Goal: Transaction & Acquisition: Download file/media

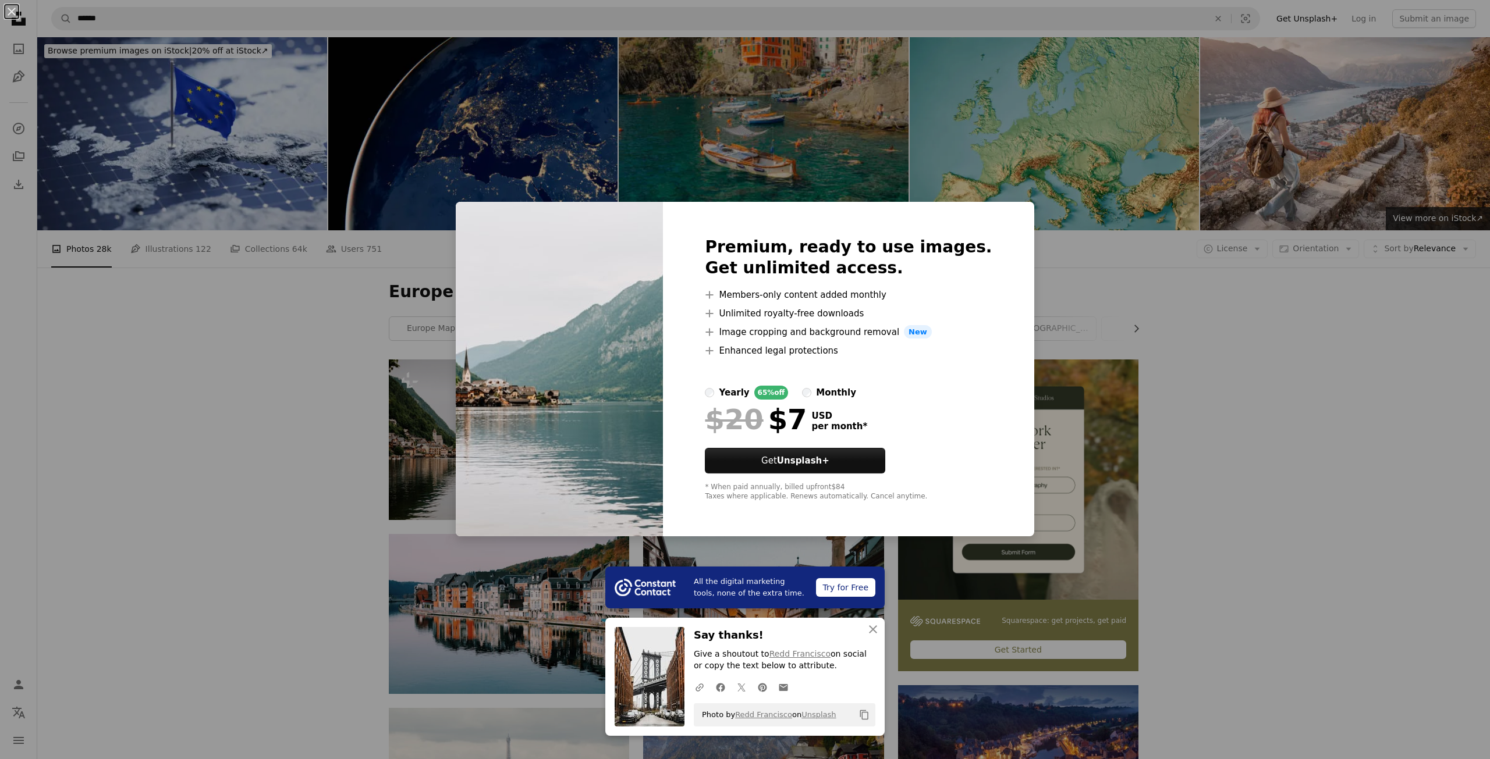
click at [1074, 263] on div "An X shape All the digital marketing tools, none of the extra time. Try for Fre…" at bounding box center [745, 379] width 1490 height 759
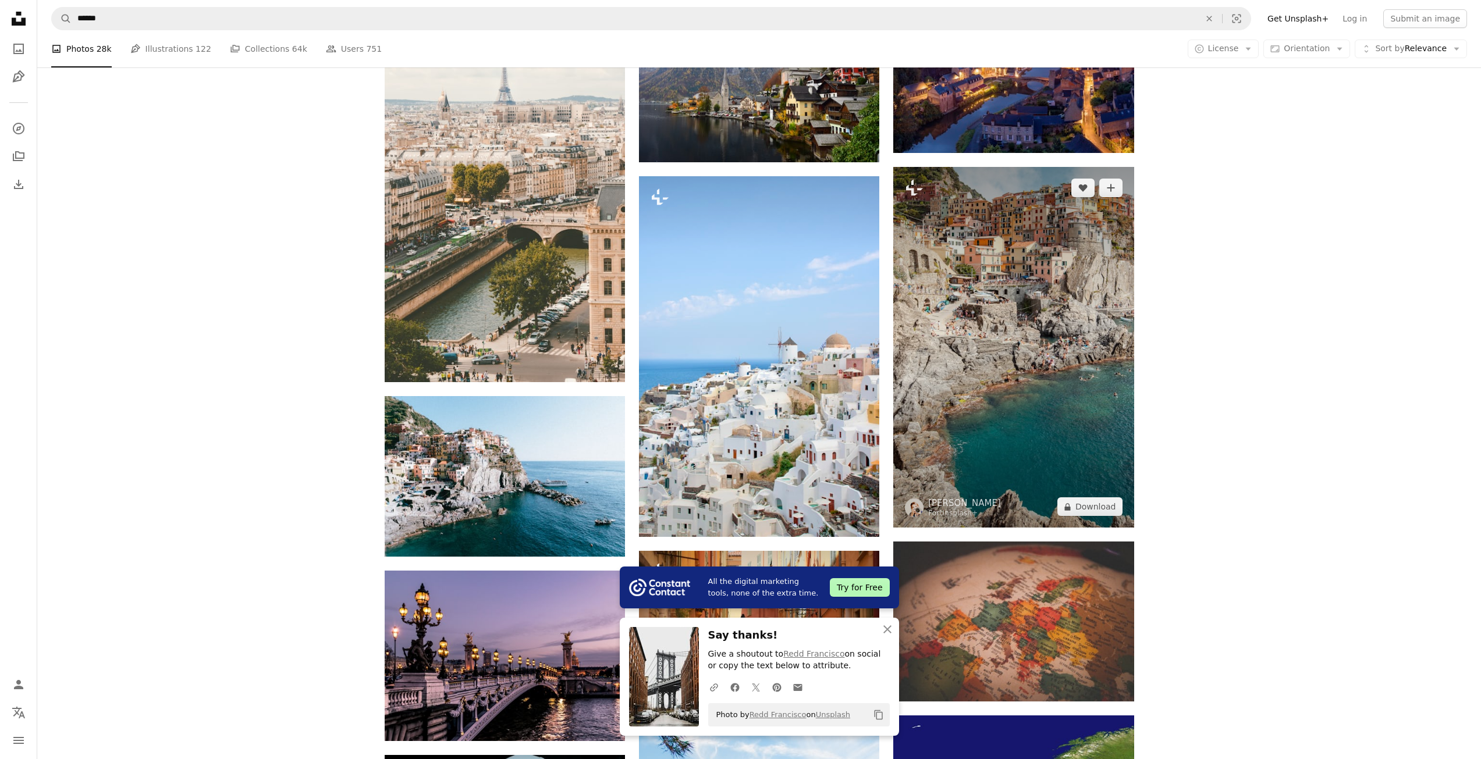
scroll to position [698, 0]
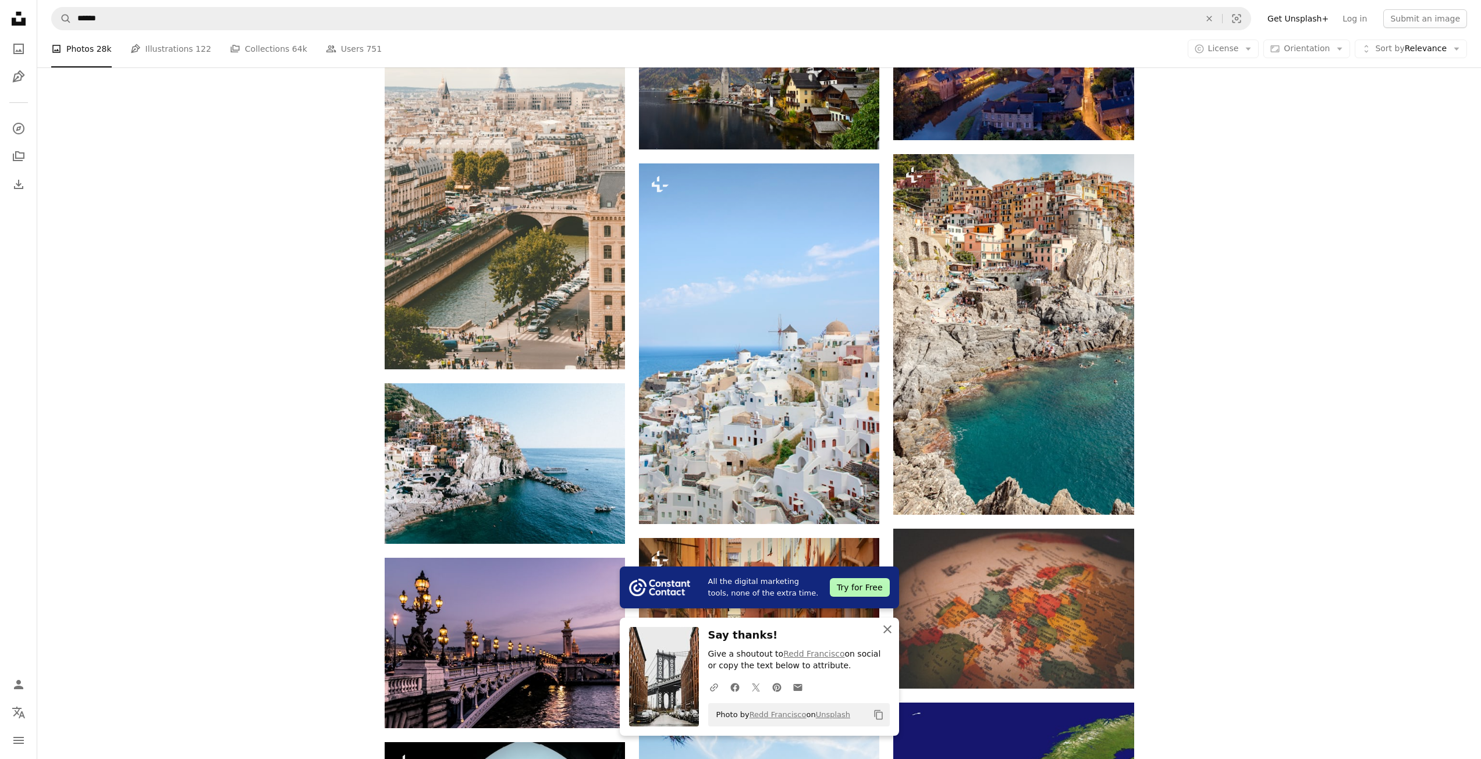
click at [888, 626] on icon "An X shape" at bounding box center [887, 630] width 14 height 14
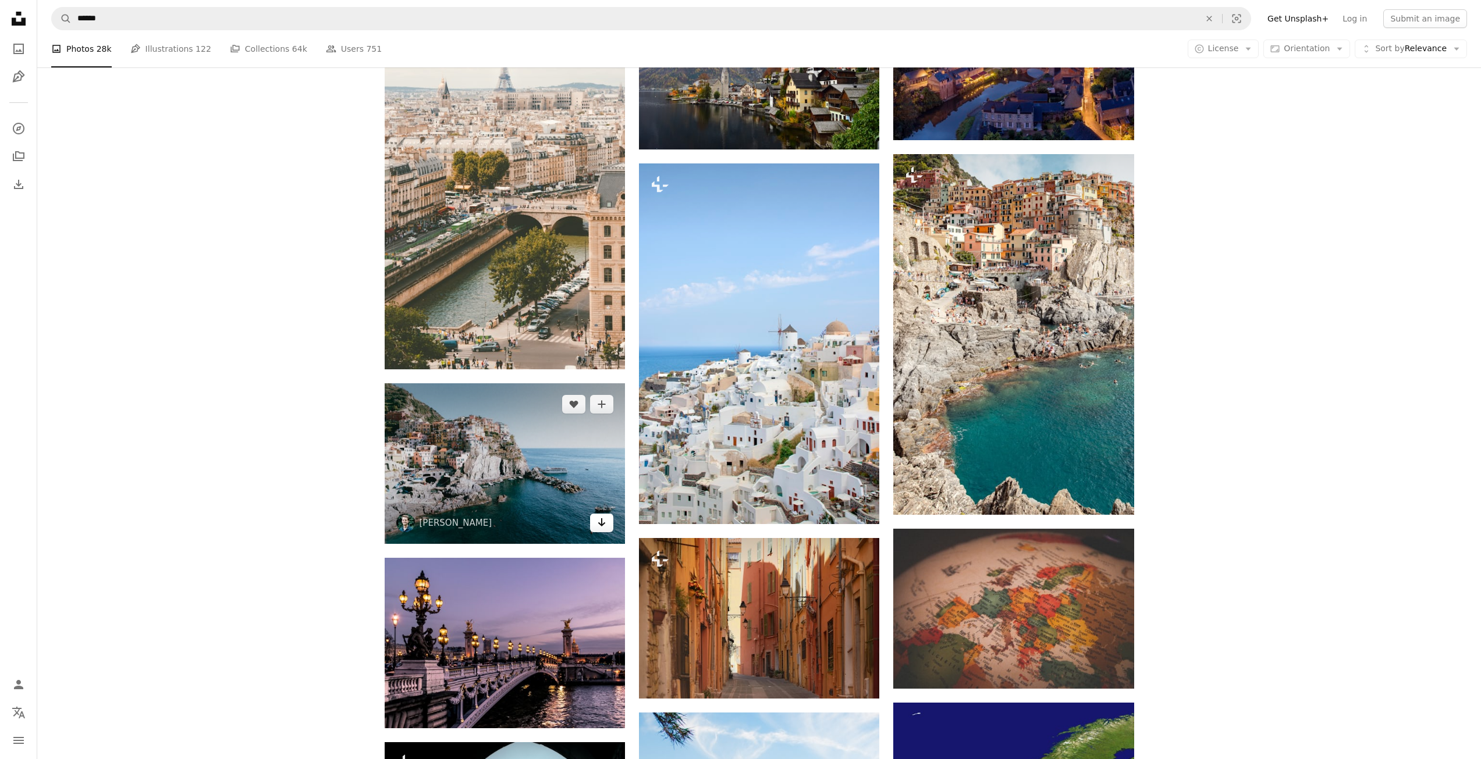
click at [611, 527] on link "Arrow pointing down" at bounding box center [601, 523] width 23 height 19
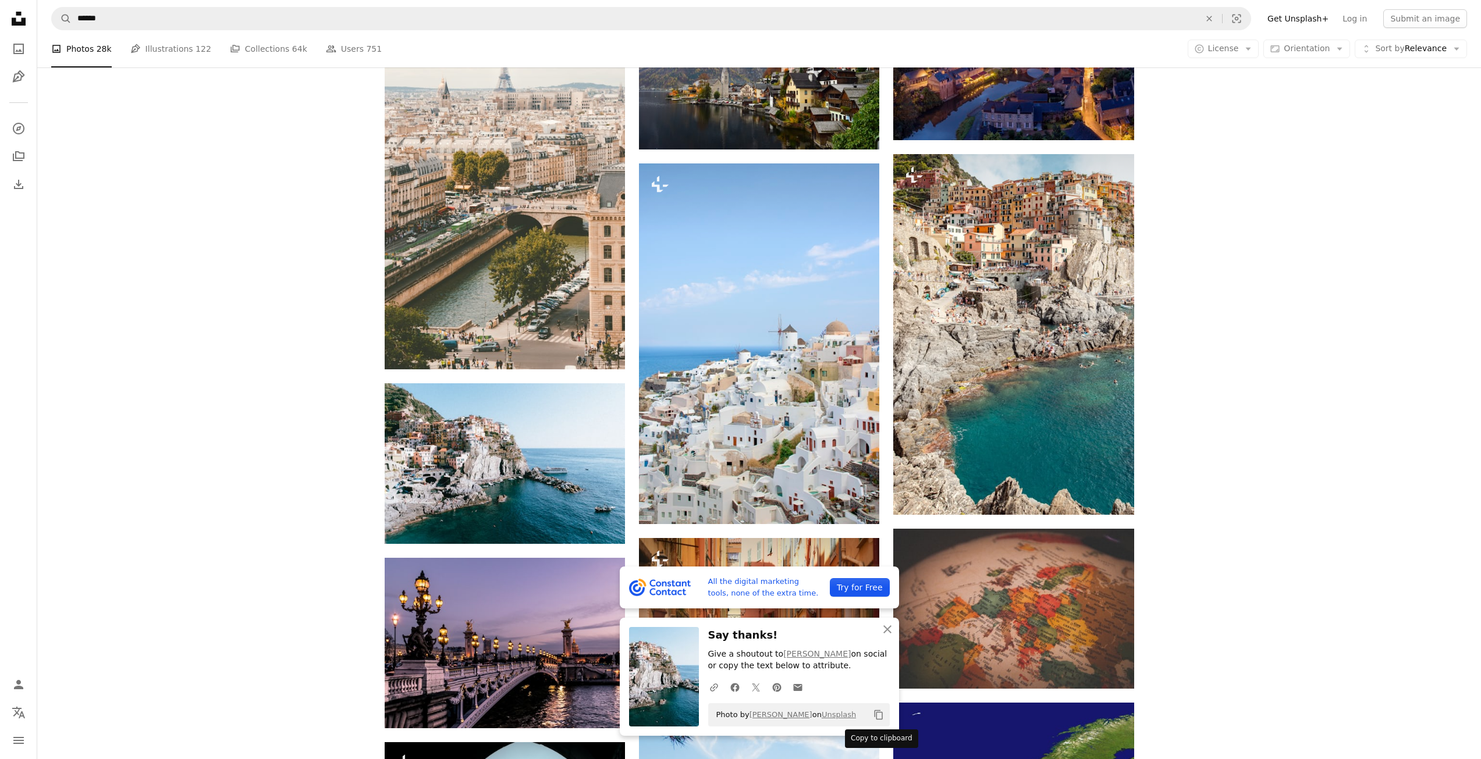
click at [876, 713] on icon "Copy to clipboard" at bounding box center [878, 716] width 8 height 10
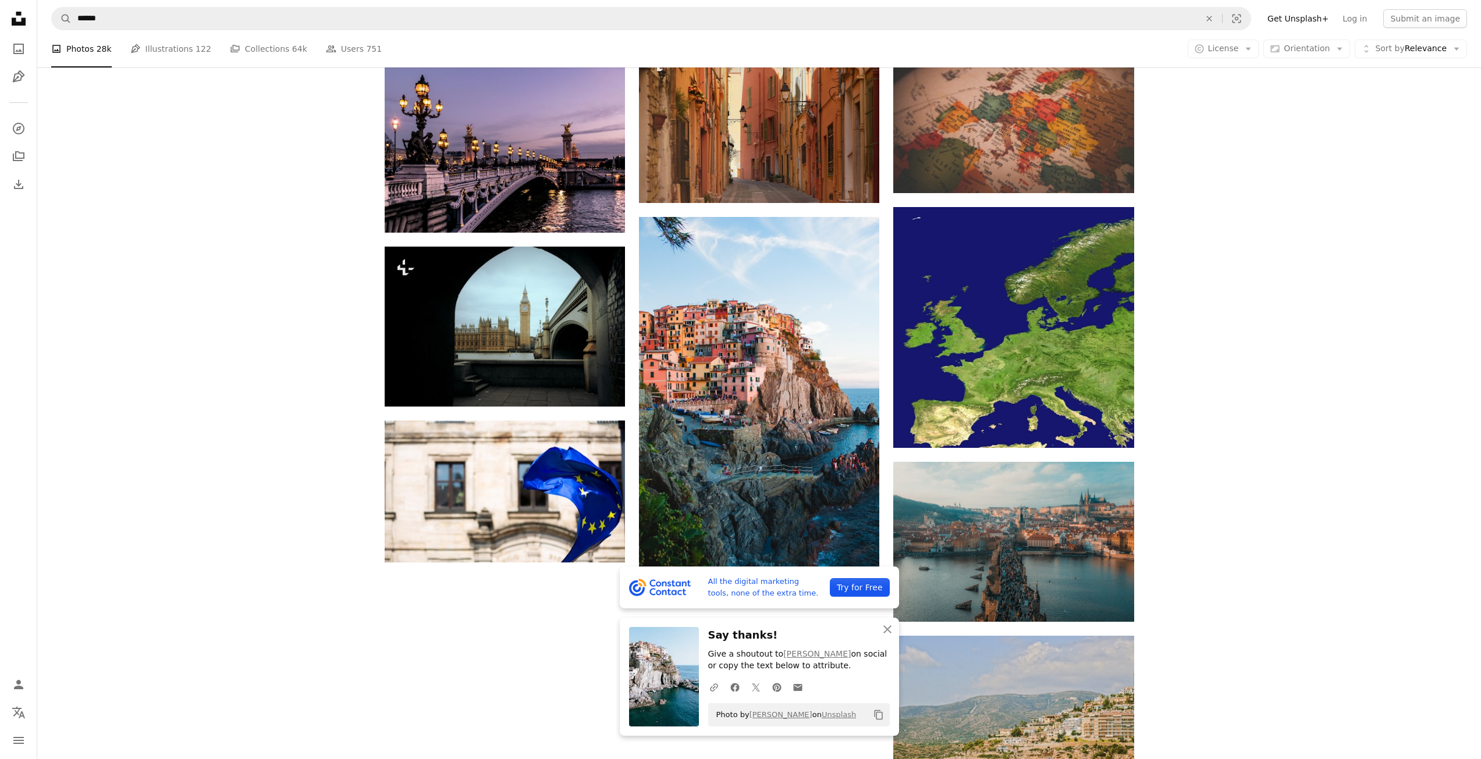
scroll to position [1164, 0]
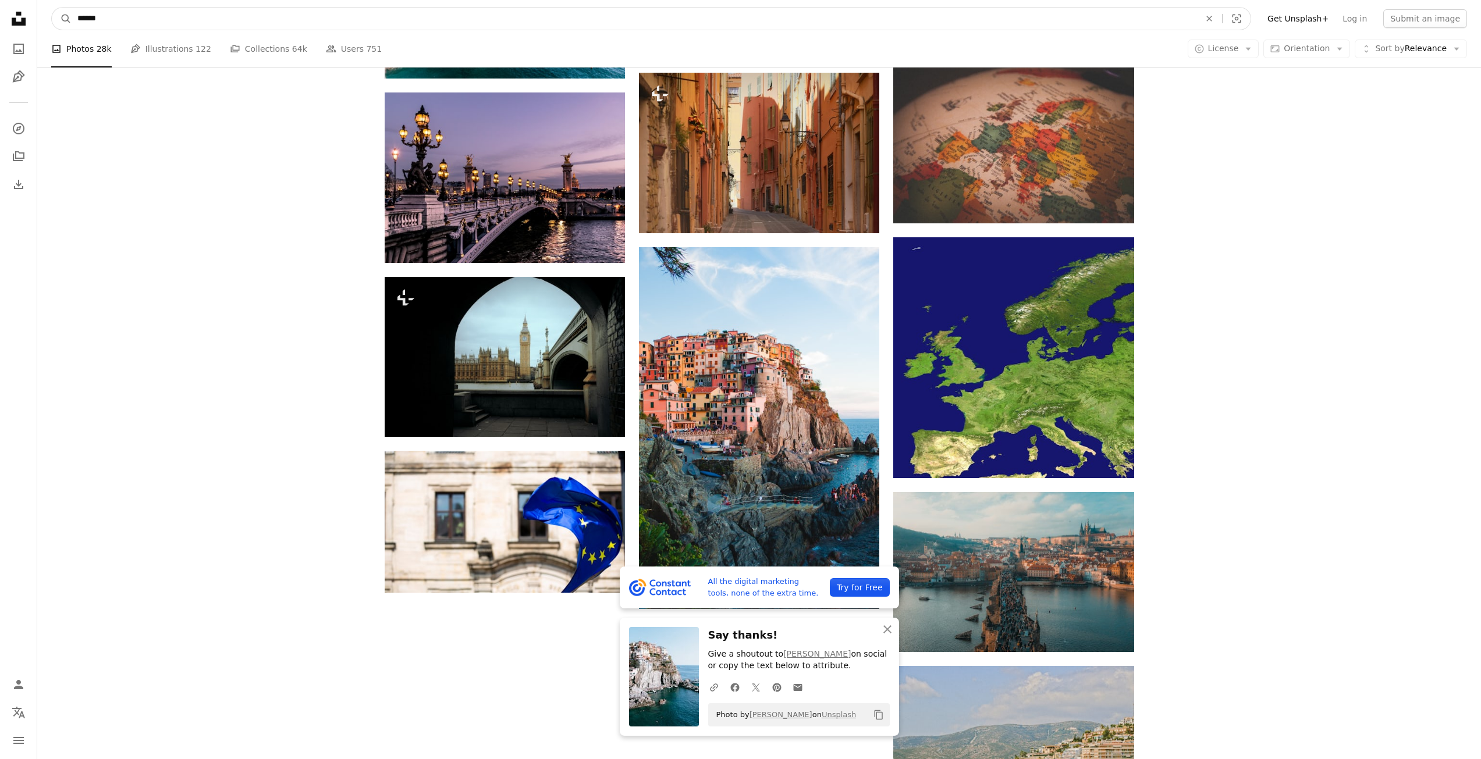
drag, startPoint x: 140, startPoint y: 15, endPoint x: 21, endPoint y: 19, distance: 119.4
click at [21, 19] on div "Unsplash logo Unsplash Home A photo Pen Tool A compass A stack of folders Downl…" at bounding box center [740, 292] width 1481 height 2913
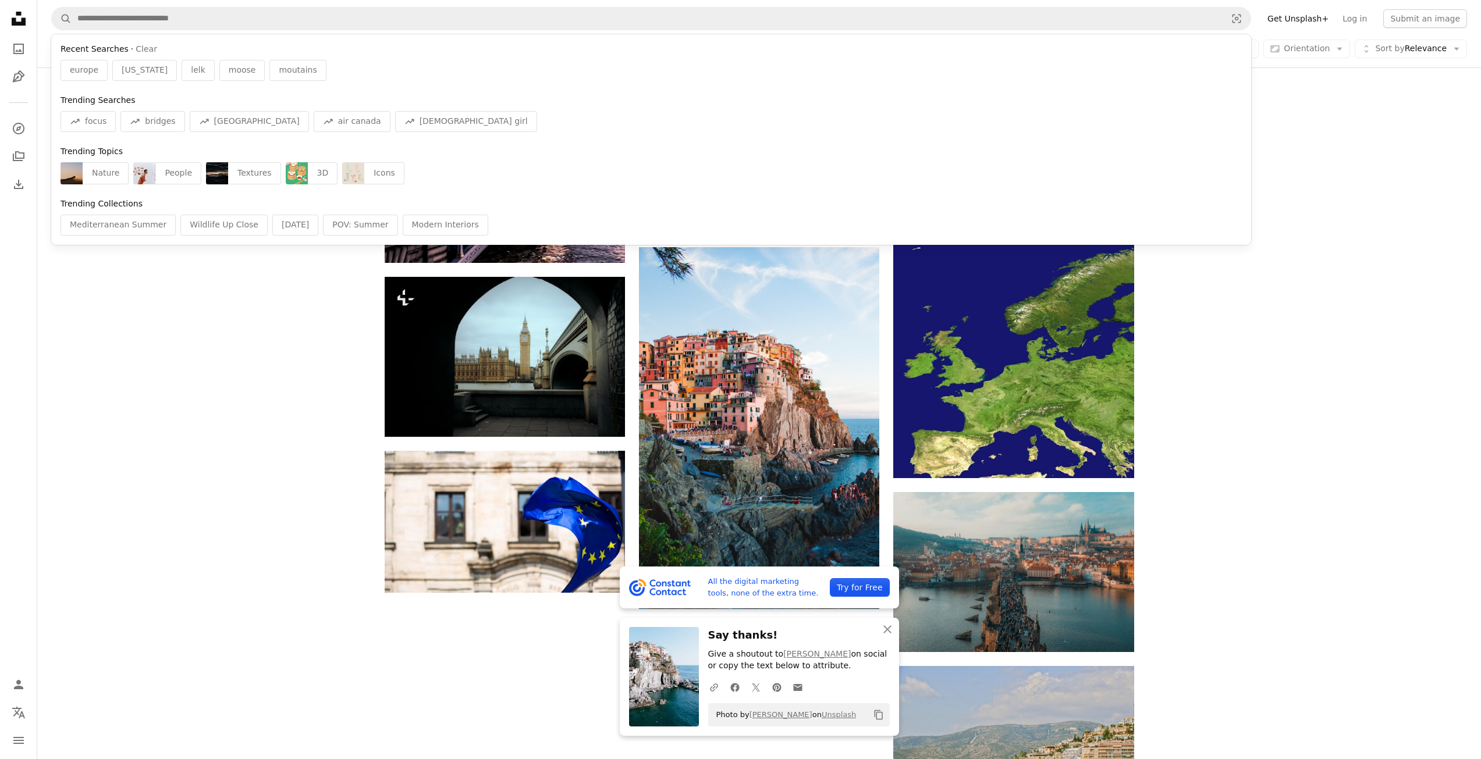
click at [161, 346] on div "Plus sign for Unsplash+ A heart A plus sign [PERSON_NAME] For Unsplash+ A lock …" at bounding box center [759, 196] width 1444 height 2002
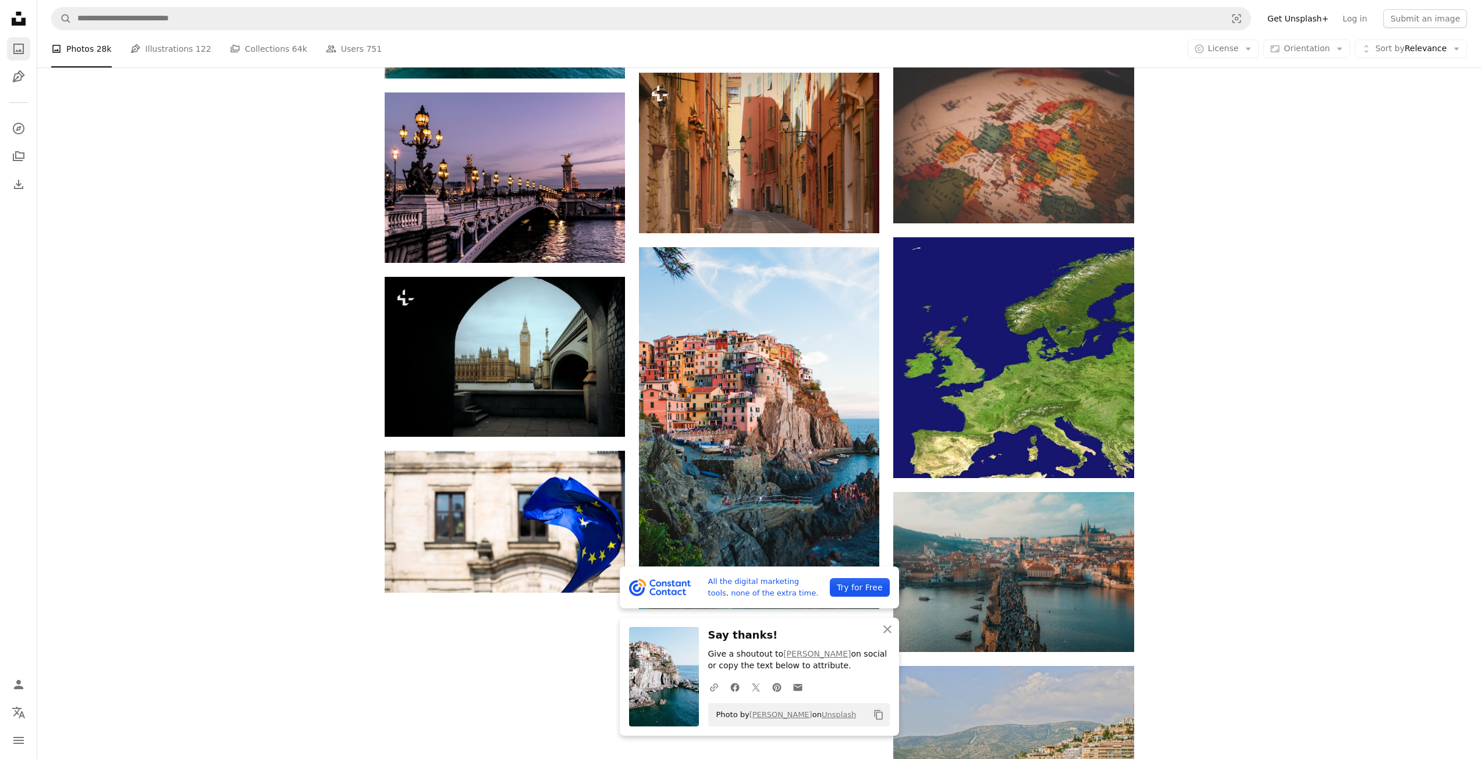
click at [26, 52] on link "A photo" at bounding box center [18, 48] width 23 height 23
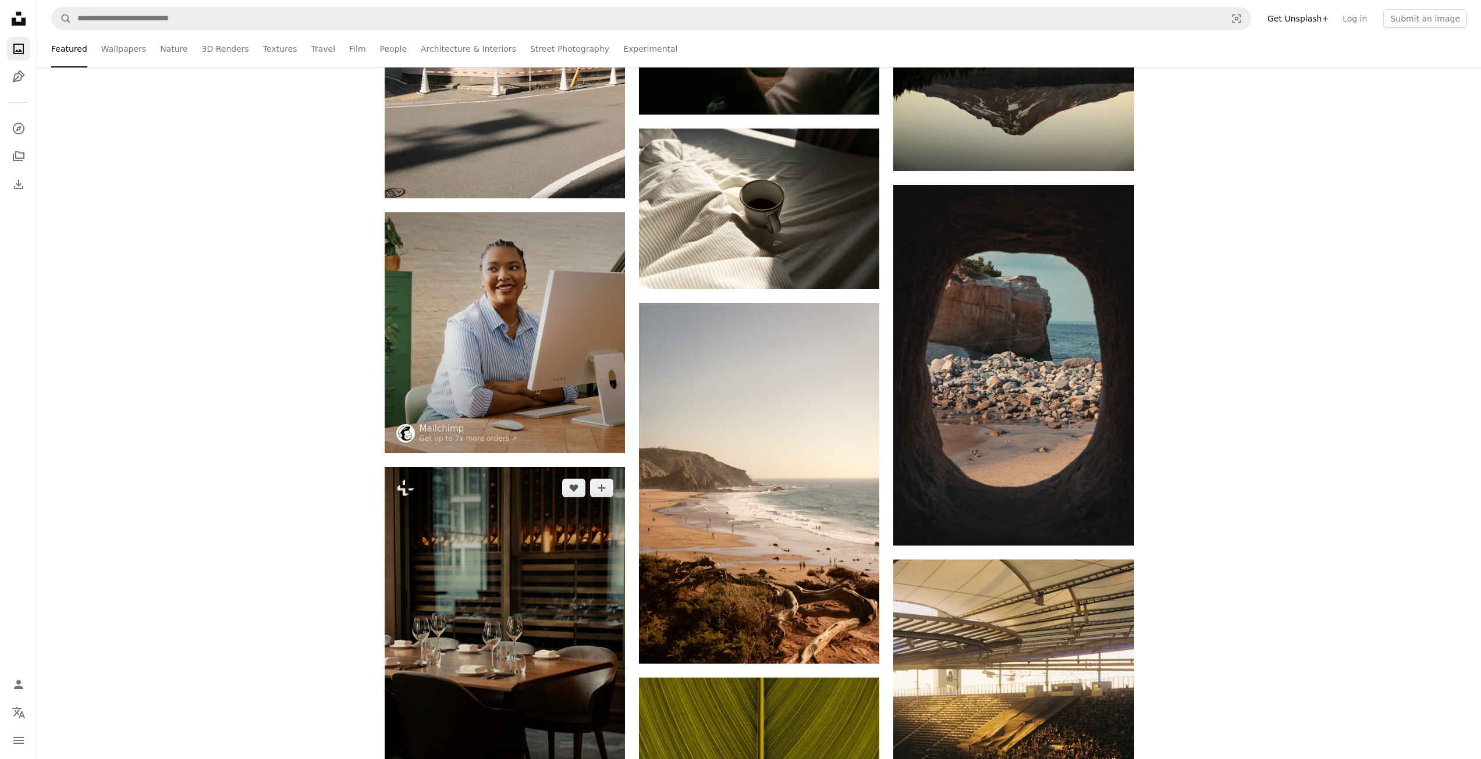
scroll to position [1804, 0]
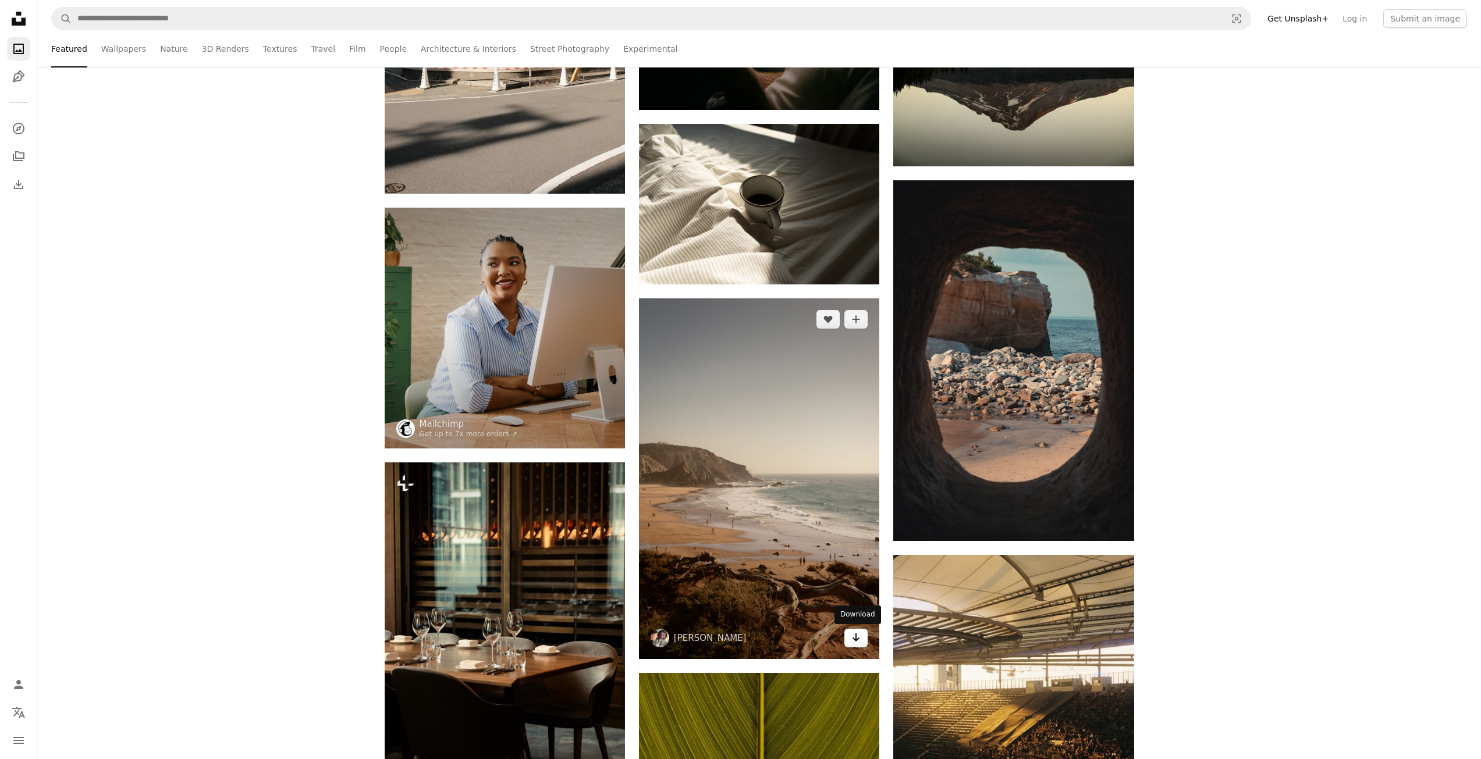
click at [863, 633] on link "Arrow pointing down" at bounding box center [855, 638] width 23 height 19
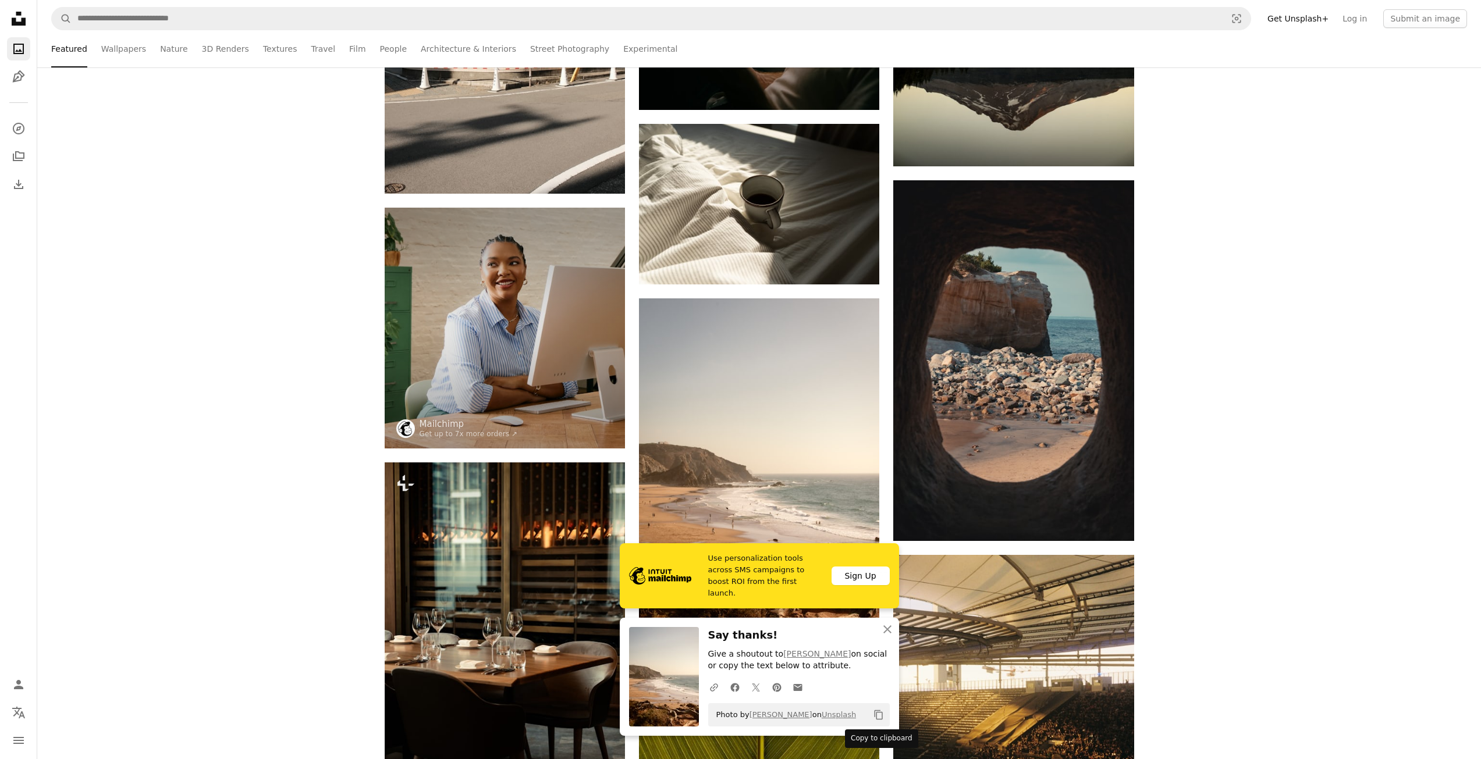
click at [880, 712] on icon "Copy content" at bounding box center [878, 715] width 10 height 10
